Goal: Find specific page/section: Find specific page/section

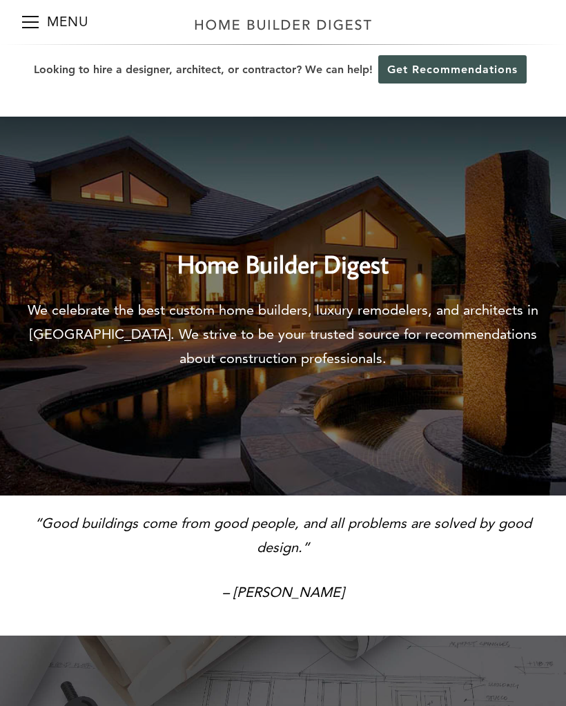
click at [35, 26] on button "Menu" at bounding box center [30, 22] width 17 height 44
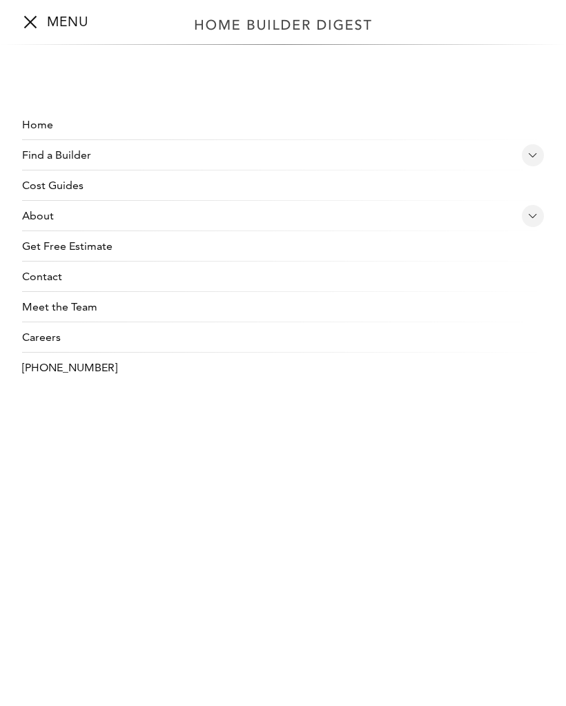
click at [86, 187] on link "Cost Guides" at bounding box center [283, 186] width 522 height 30
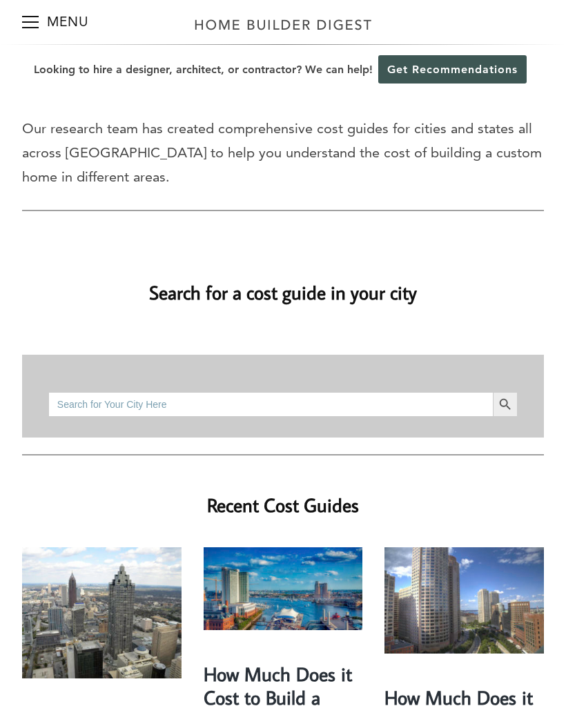
click at [175, 402] on input "Search for:" at bounding box center [270, 404] width 445 height 25
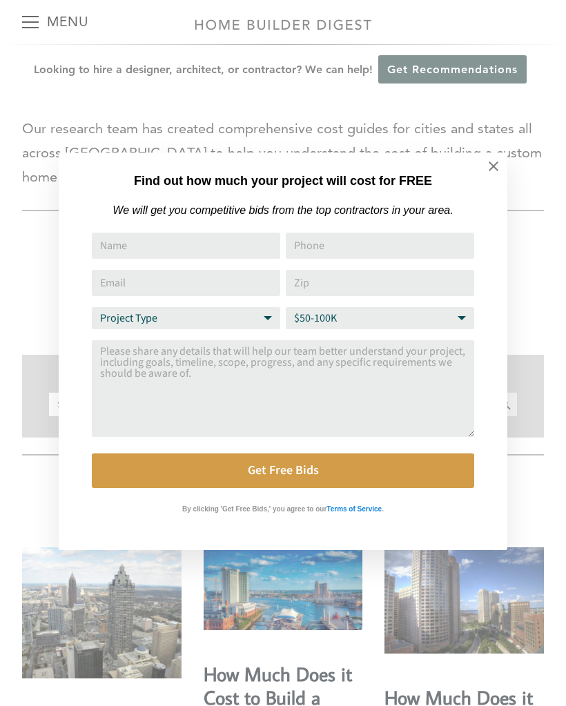
click at [241, 400] on textarea "Comment or Message" at bounding box center [283, 388] width 382 height 97
click at [489, 162] on icon at bounding box center [494, 167] width 10 height 10
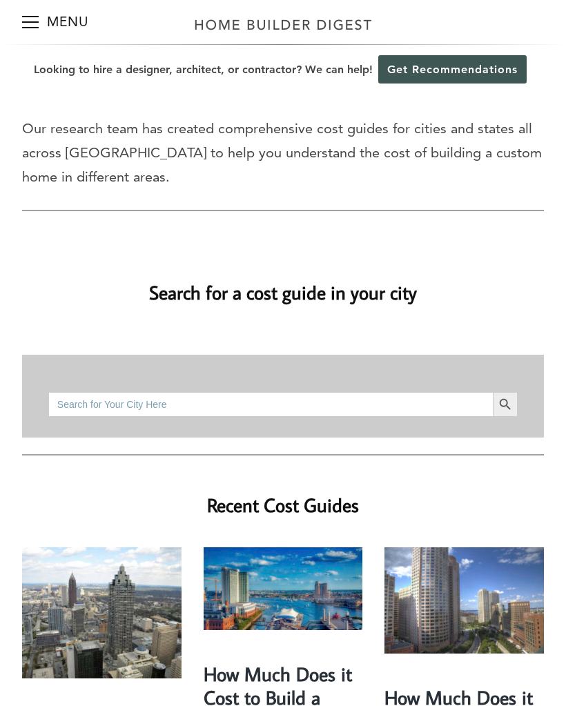
click at [240, 404] on input "Search for:" at bounding box center [270, 404] width 445 height 25
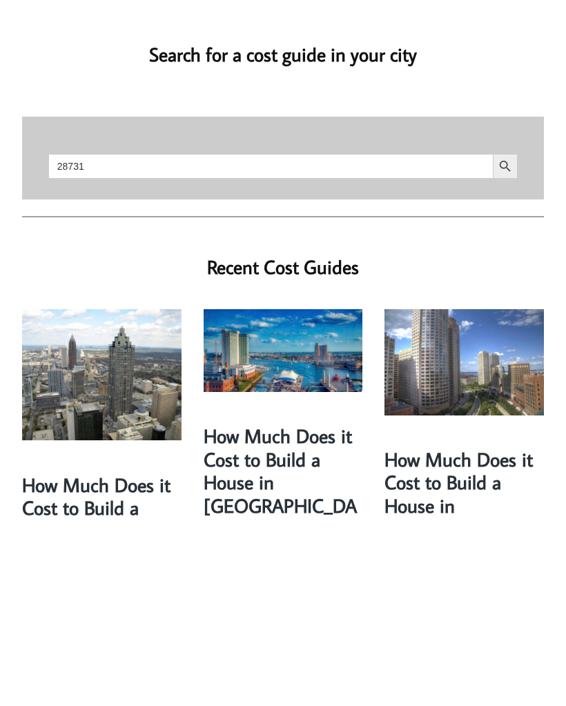
type input "28731"
click at [505, 342] on button "Search Button" at bounding box center [505, 354] width 25 height 25
